Goal: Task Accomplishment & Management: Use online tool/utility

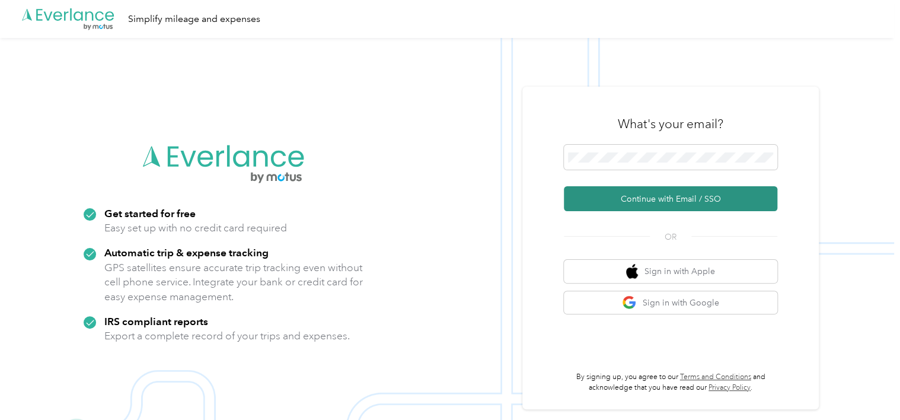
click at [654, 192] on button "Continue with Email / SSO" at bounding box center [671, 198] width 214 height 25
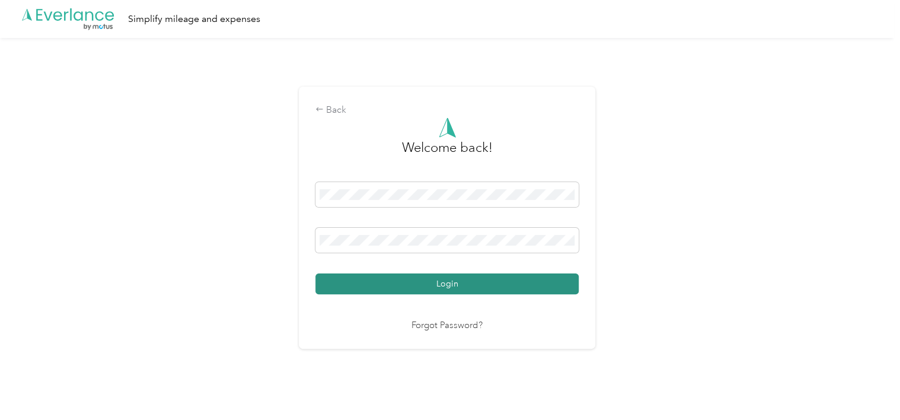
click at [503, 279] on button "Login" at bounding box center [447, 283] width 263 height 21
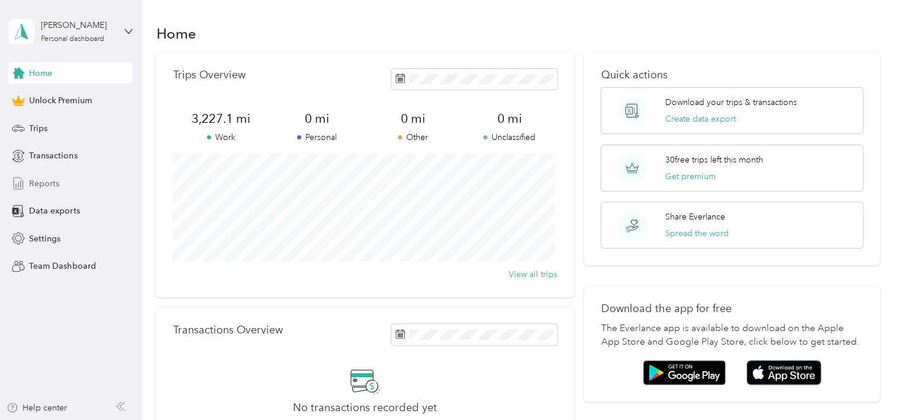
click at [38, 177] on span "Reports" at bounding box center [44, 183] width 30 height 12
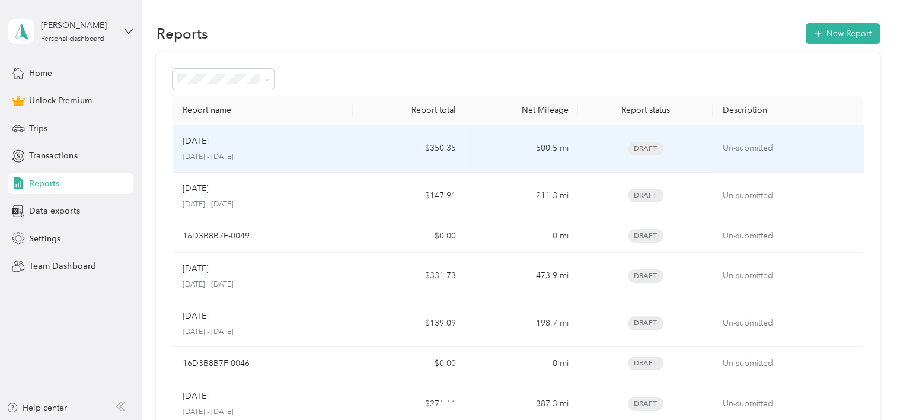
click at [208, 136] on p "[DATE]" at bounding box center [195, 141] width 26 height 13
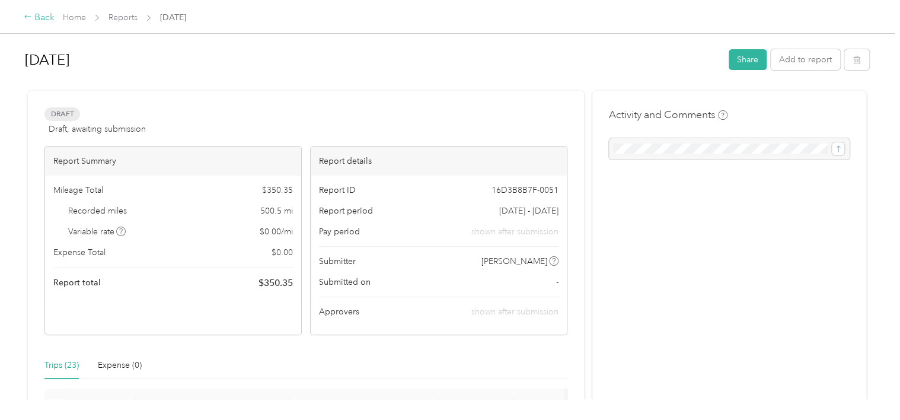
click at [35, 21] on div "Back" at bounding box center [39, 18] width 31 height 14
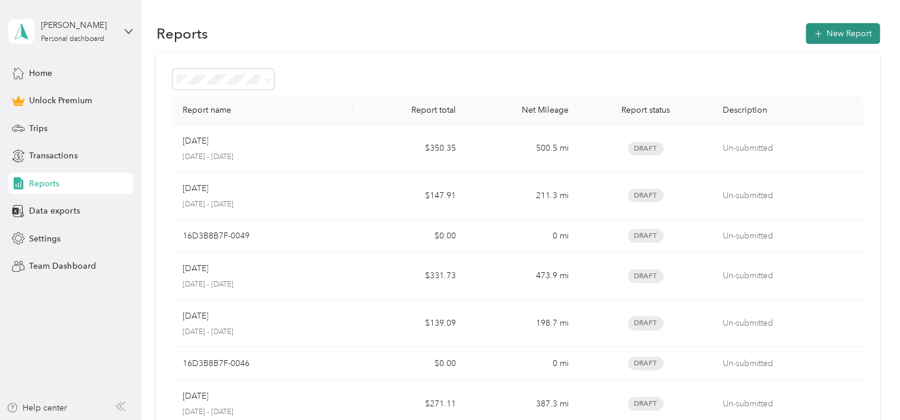
click at [819, 33] on icon "button" at bounding box center [819, 34] width 12 height 12
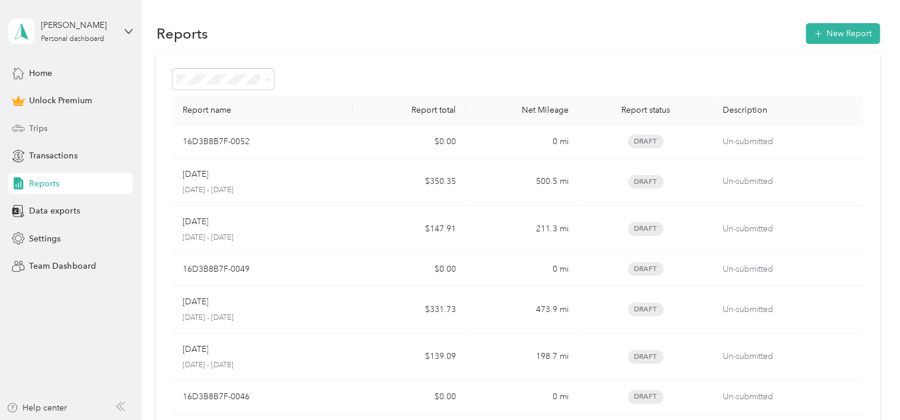
click at [45, 126] on span "Trips" at bounding box center [38, 128] width 18 height 12
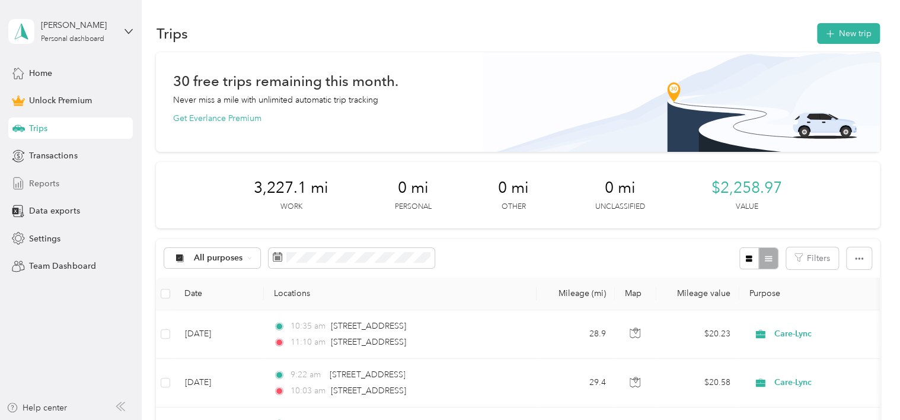
click at [49, 186] on span "Reports" at bounding box center [44, 183] width 30 height 12
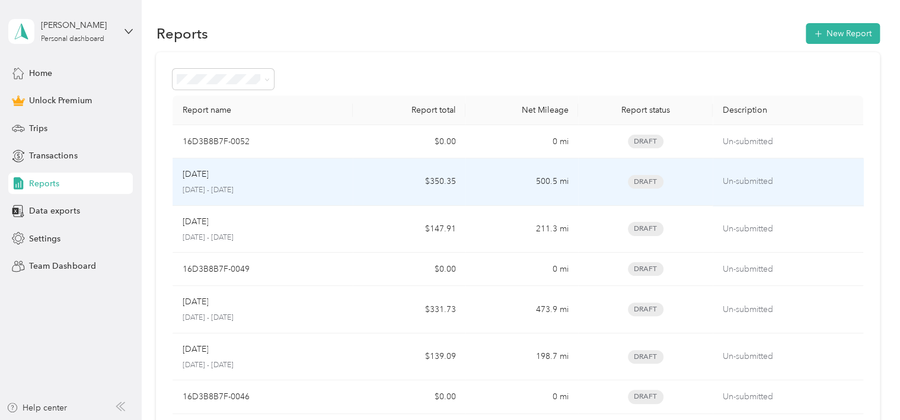
click at [194, 182] on div "Sep [DATE] - [DATE]" at bounding box center [262, 182] width 161 height 28
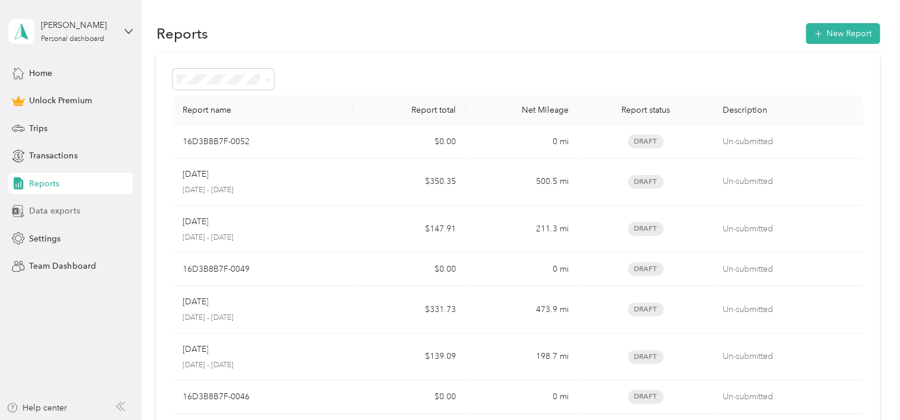
click at [75, 211] on span "Data exports" at bounding box center [54, 211] width 50 height 12
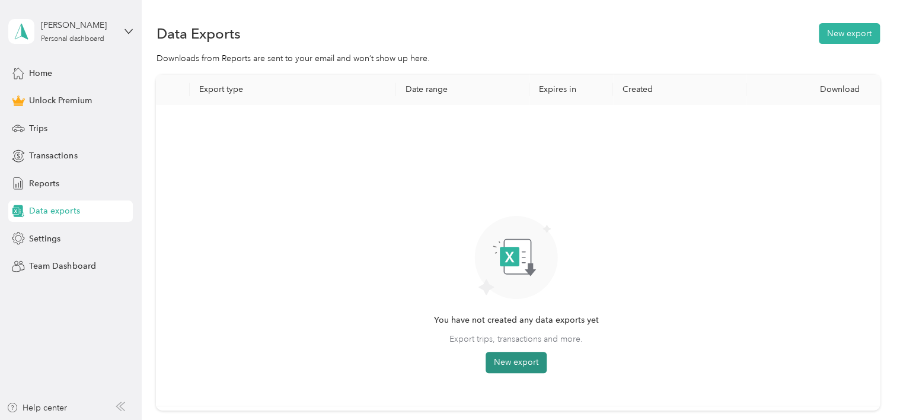
click at [517, 362] on button "New export" at bounding box center [516, 362] width 61 height 21
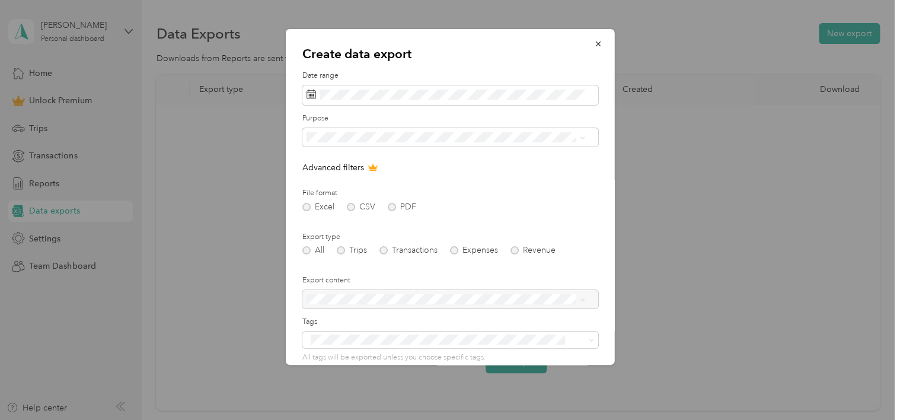
click at [250, 171] on div at bounding box center [450, 210] width 900 height 420
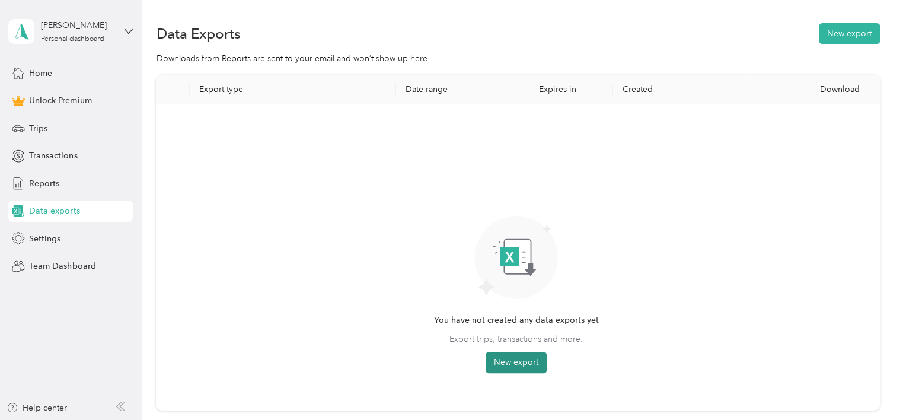
click at [517, 363] on button "New export" at bounding box center [516, 362] width 61 height 21
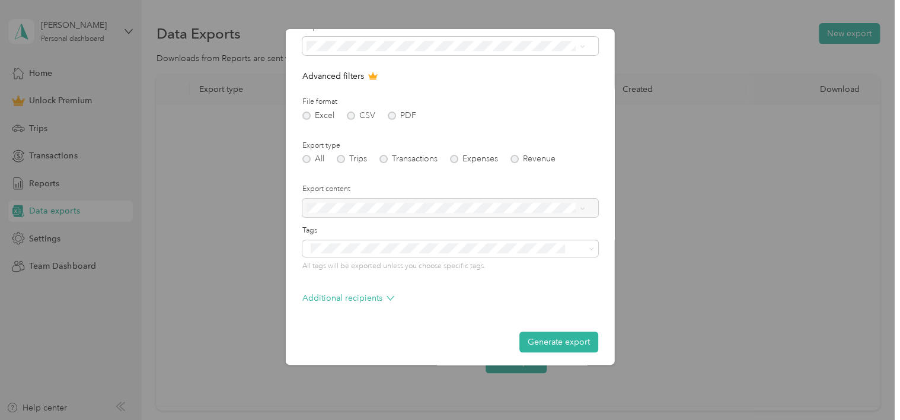
scroll to position [95, 0]
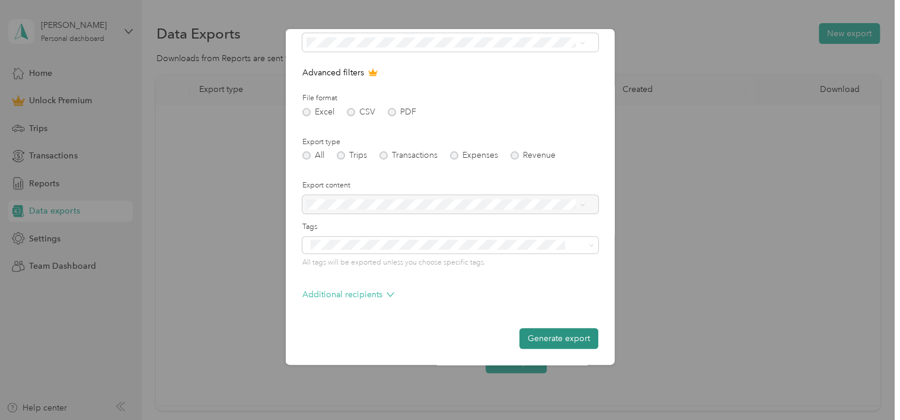
click at [534, 333] on button "Generate export" at bounding box center [559, 338] width 79 height 21
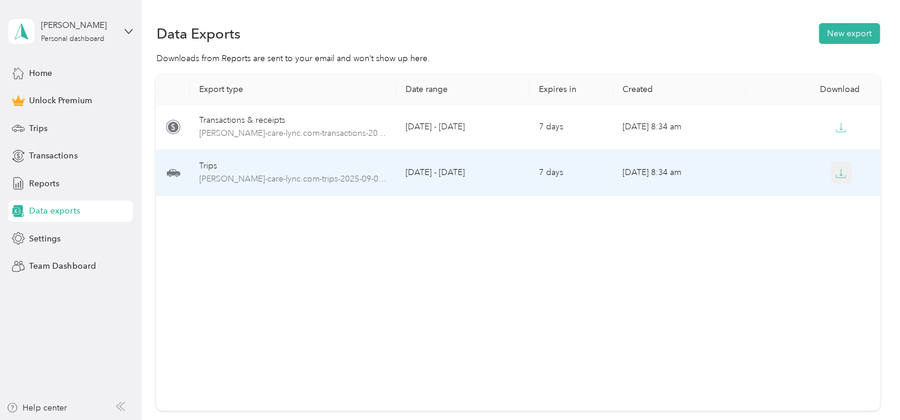
click at [831, 180] on button "button" at bounding box center [841, 172] width 21 height 21
